Goal: Task Accomplishment & Management: Manage account settings

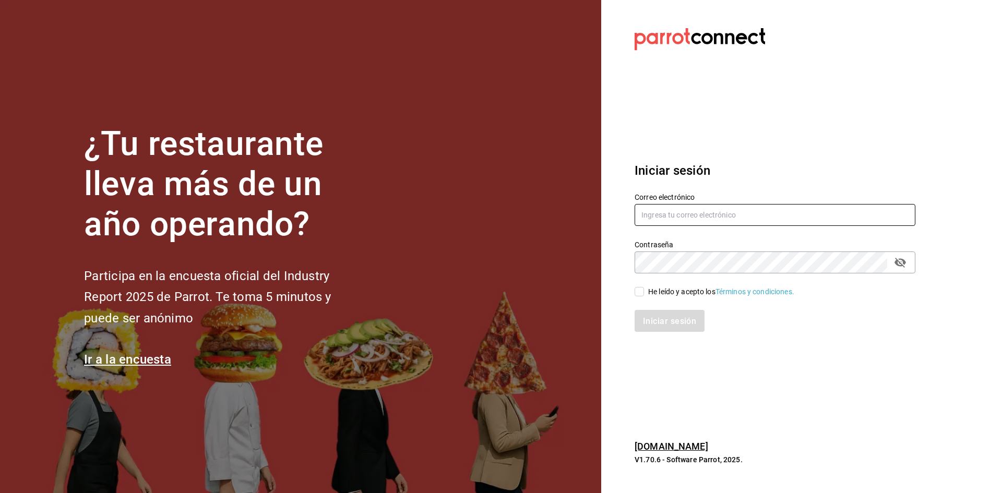
type input "[EMAIL_ADDRESS][DOMAIN_NAME]"
click at [644, 290] on span "He leído y acepto los Términos y condiciones." at bounding box center [719, 291] width 150 height 11
click at [644, 290] on input "He leído y acepto los Términos y condiciones." at bounding box center [638, 291] width 9 height 9
click at [658, 325] on font "Iniciar sesión" at bounding box center [669, 321] width 53 height 10
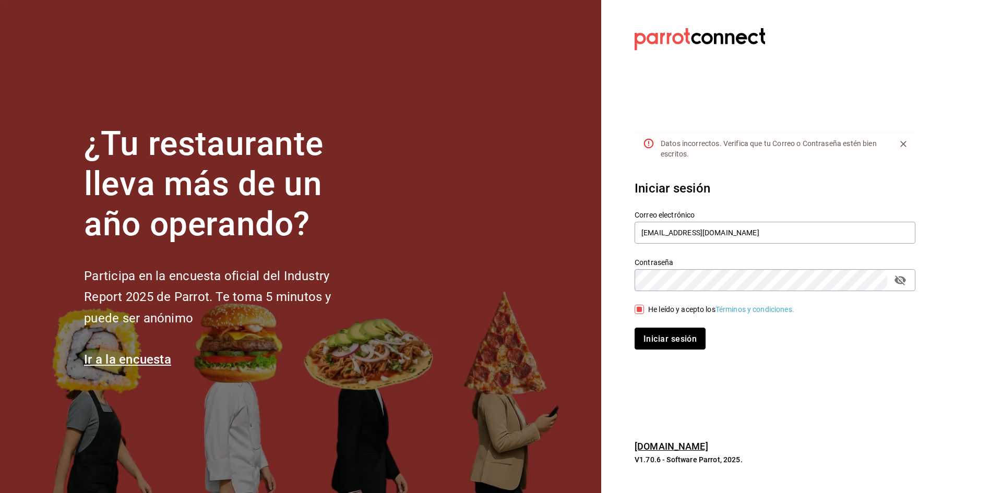
click at [688, 335] on font "Iniciar sesión" at bounding box center [669, 338] width 53 height 10
click at [651, 334] on font "Iniciar sesión" at bounding box center [669, 338] width 53 height 10
click at [899, 281] on icon "campo de contraseña" at bounding box center [899, 280] width 11 height 10
click at [769, 239] on input "[EMAIL_ADDRESS][DOMAIN_NAME]" at bounding box center [774, 233] width 281 height 22
click at [832, 369] on section "Datos incorrectos. Verifica que tu Correo o Contraseña estén bien escritos. Ini…" at bounding box center [770, 246] width 339 height 493
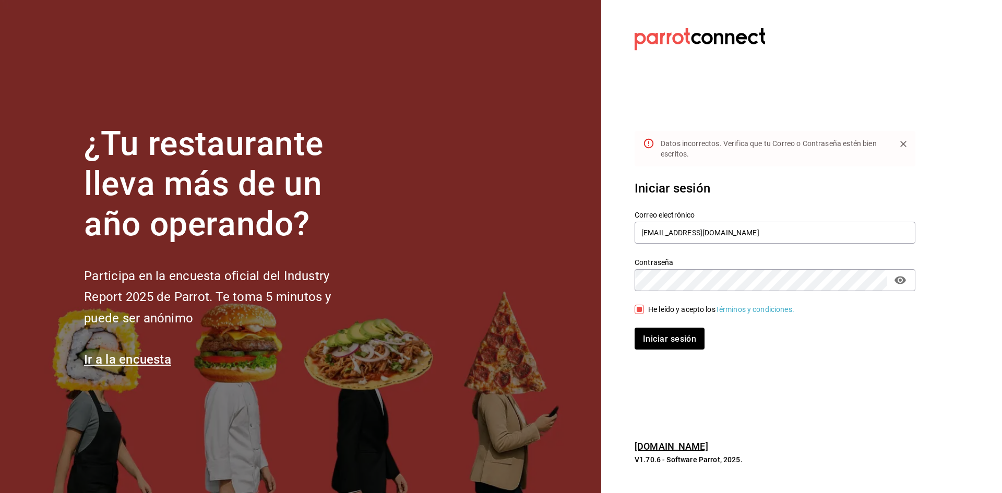
drag, startPoint x: 640, startPoint y: 309, endPoint x: 646, endPoint y: 321, distance: 14.0
click at [640, 309] on input "He leído y acepto los Términos y condiciones." at bounding box center [638, 309] width 9 height 9
click at [656, 338] on div "Iniciar sesión" at bounding box center [774, 339] width 281 height 22
click at [906, 142] on icon "Cerca" at bounding box center [903, 144] width 10 height 10
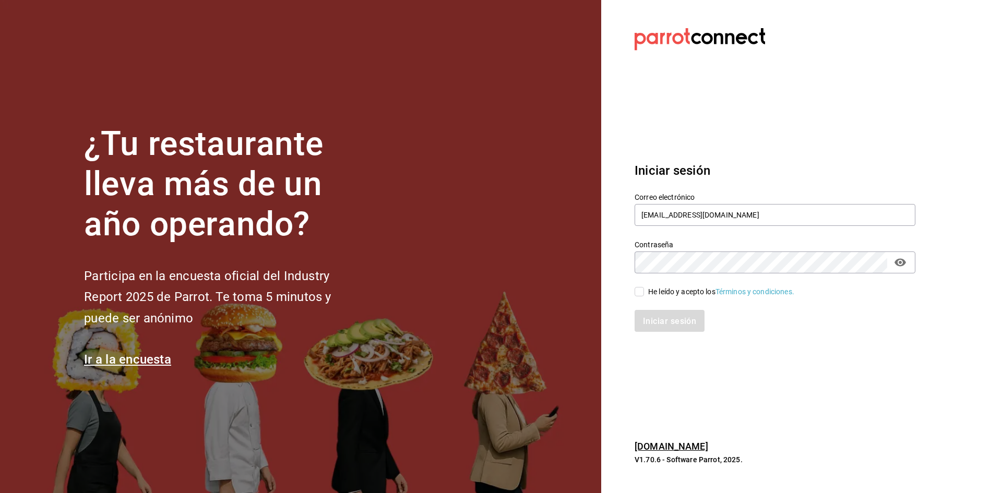
click at [637, 289] on input "He leído y acepto los Términos y condiciones." at bounding box center [638, 291] width 9 height 9
checkbox input "true"
click at [647, 328] on button "Iniciar sesión" at bounding box center [669, 321] width 71 height 22
